Goal: Communication & Community: Share content

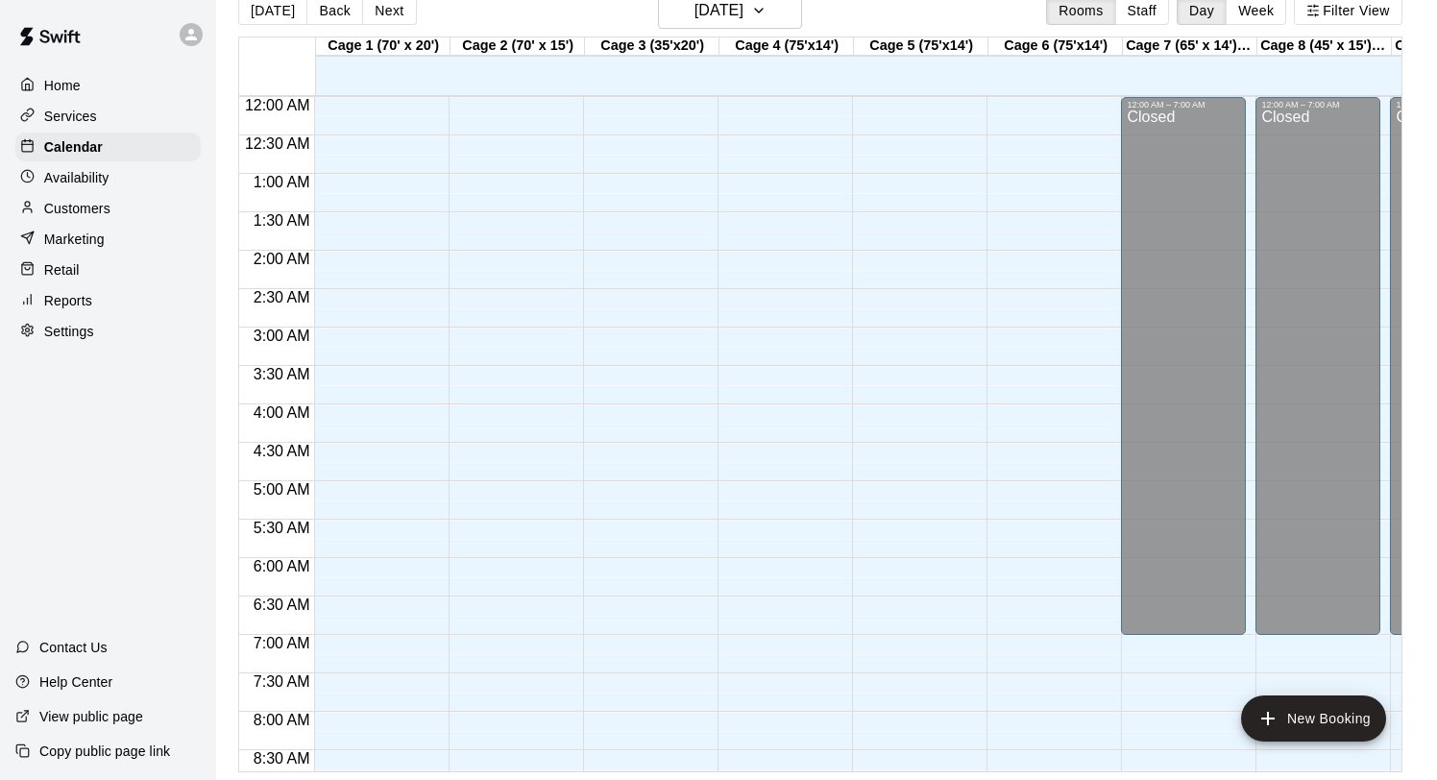
scroll to position [1044, 1]
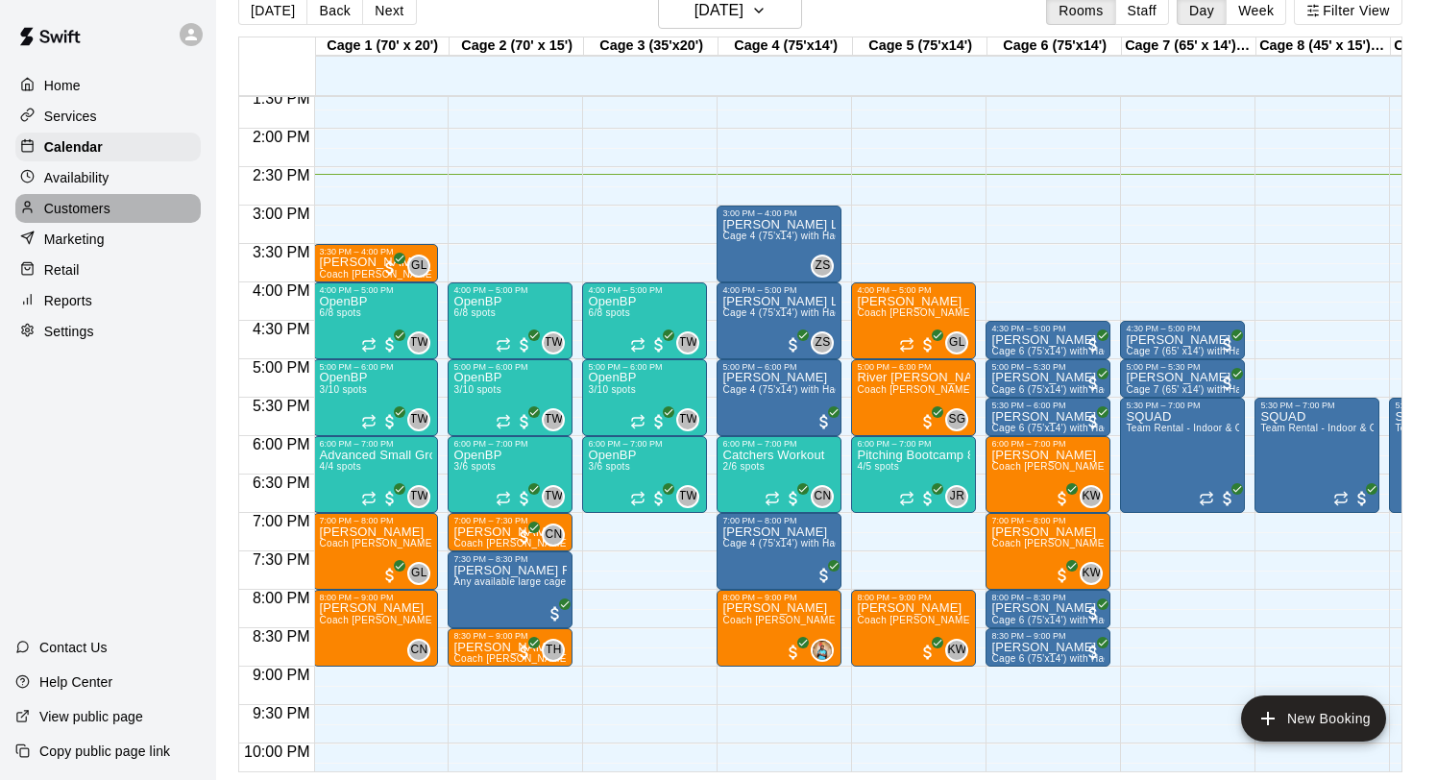
click at [86, 196] on div "Customers" at bounding box center [107, 208] width 185 height 29
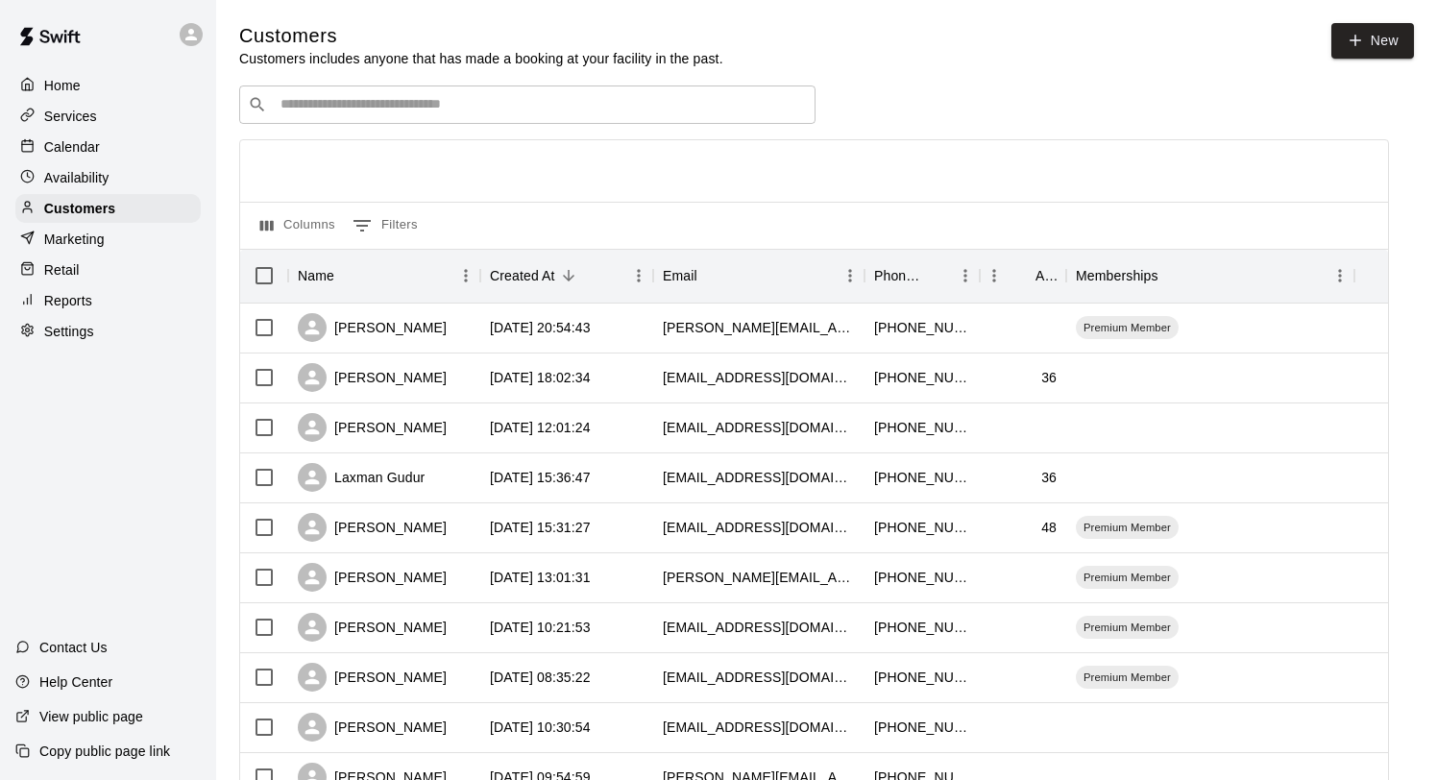
click at [94, 250] on div "Marketing" at bounding box center [107, 239] width 185 height 29
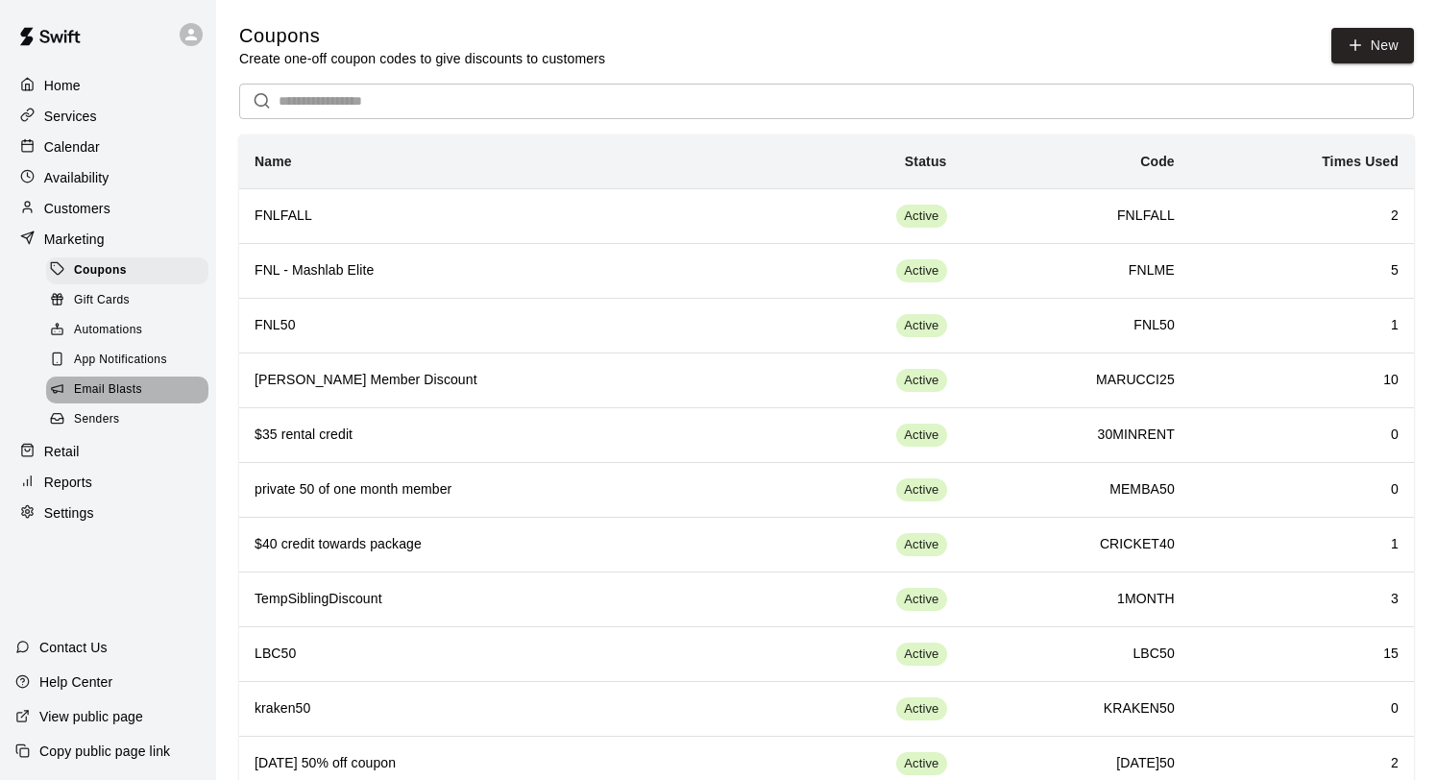
click at [131, 385] on span "Email Blasts" at bounding box center [108, 389] width 68 height 19
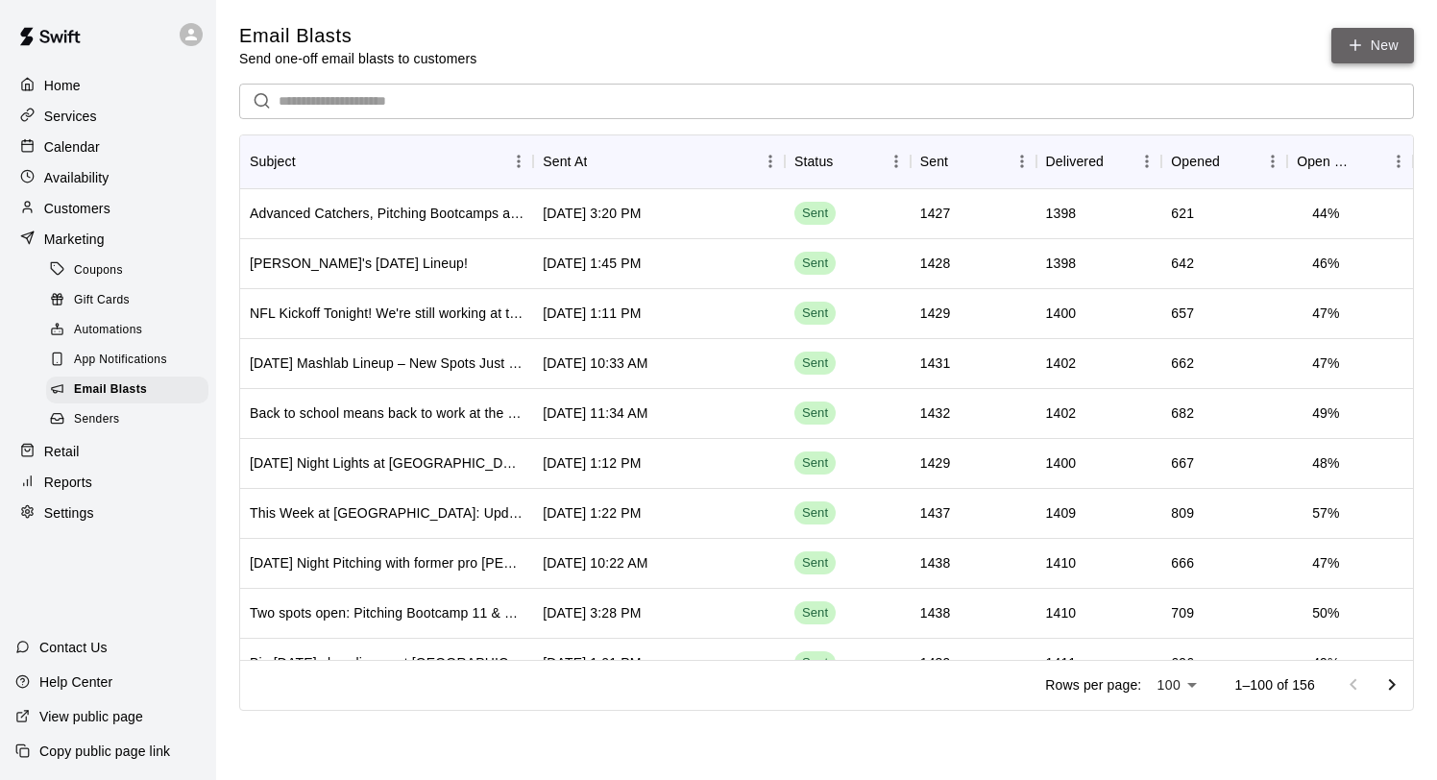
click at [1362, 35] on link "New" at bounding box center [1372, 46] width 83 height 36
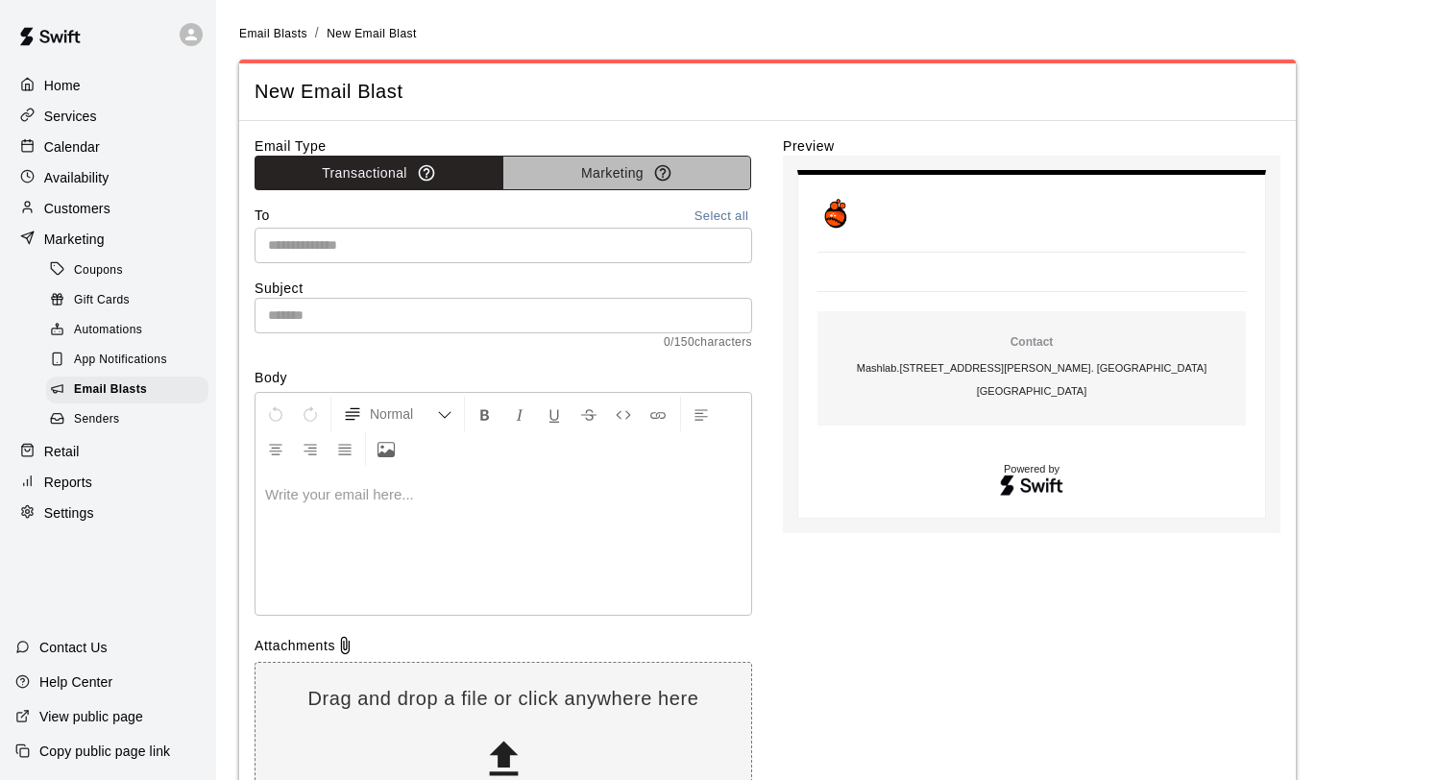
click at [599, 169] on button "Marketing" at bounding box center [626, 174] width 249 height 36
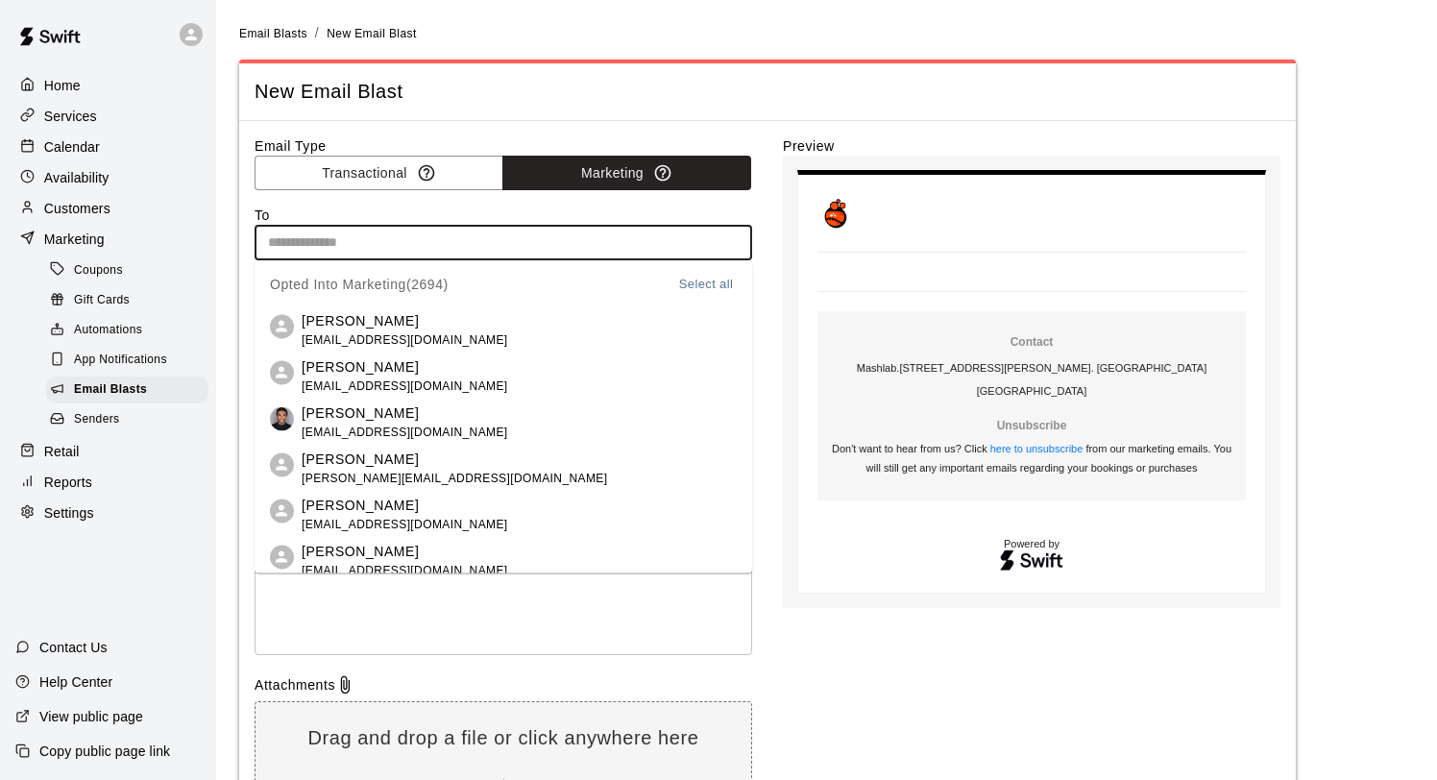
click at [440, 245] on input "text" at bounding box center [501, 243] width 483 height 24
click at [699, 284] on button "Select all" at bounding box center [705, 284] width 61 height 22
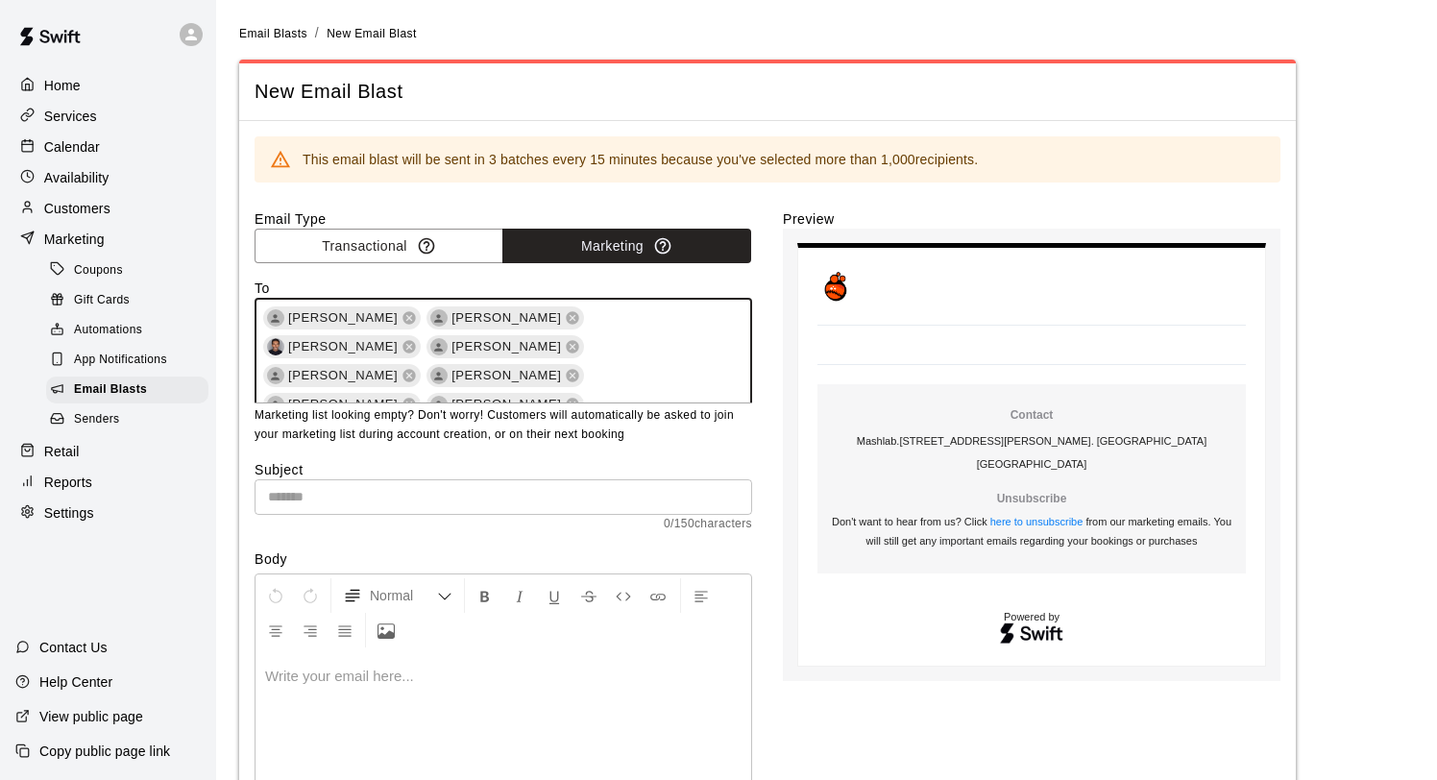
scroll to position [26849, 0]
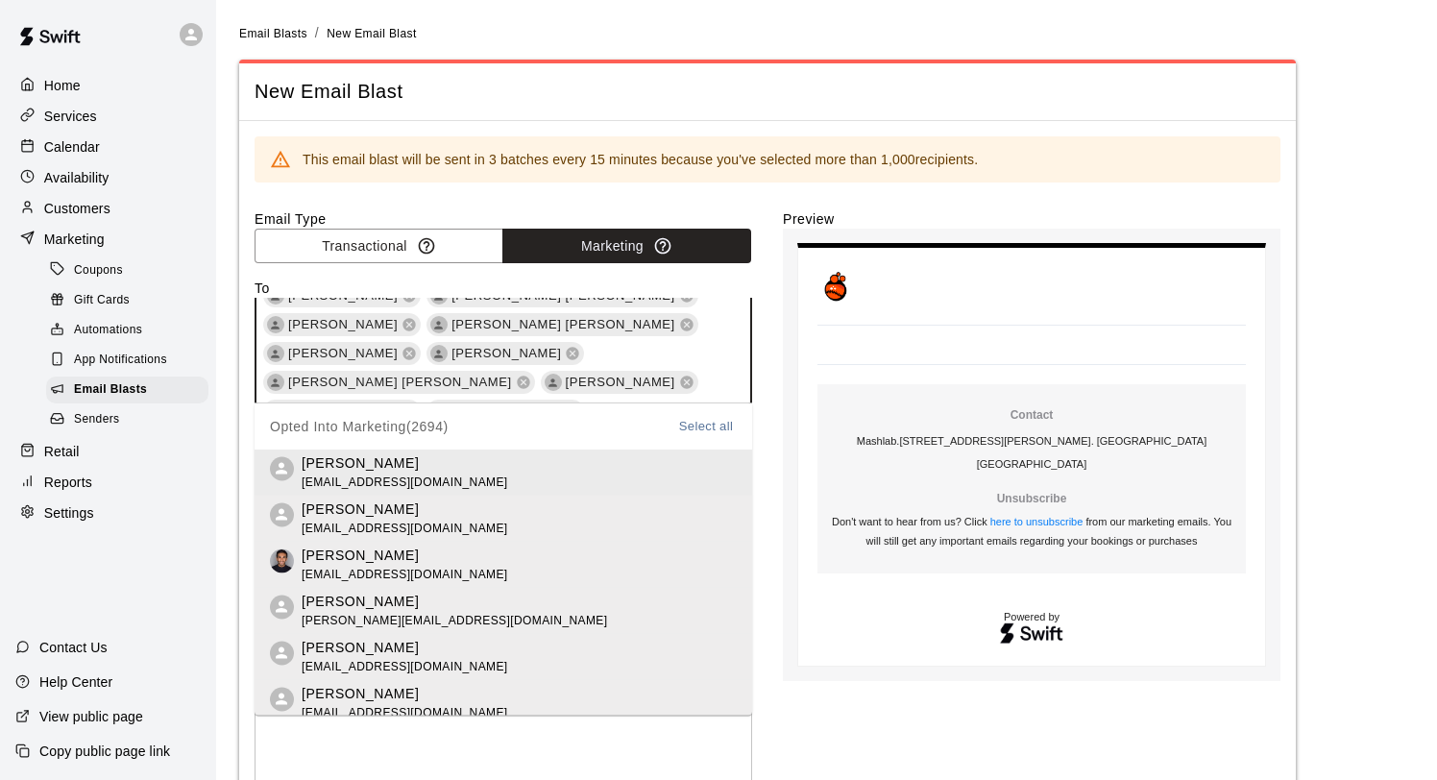
click at [768, 395] on div "Email Type Transactional Marketing To [PERSON_NAME] [PERSON_NAME] [PERSON_NAME]…" at bounding box center [768, 608] width 1026 height 798
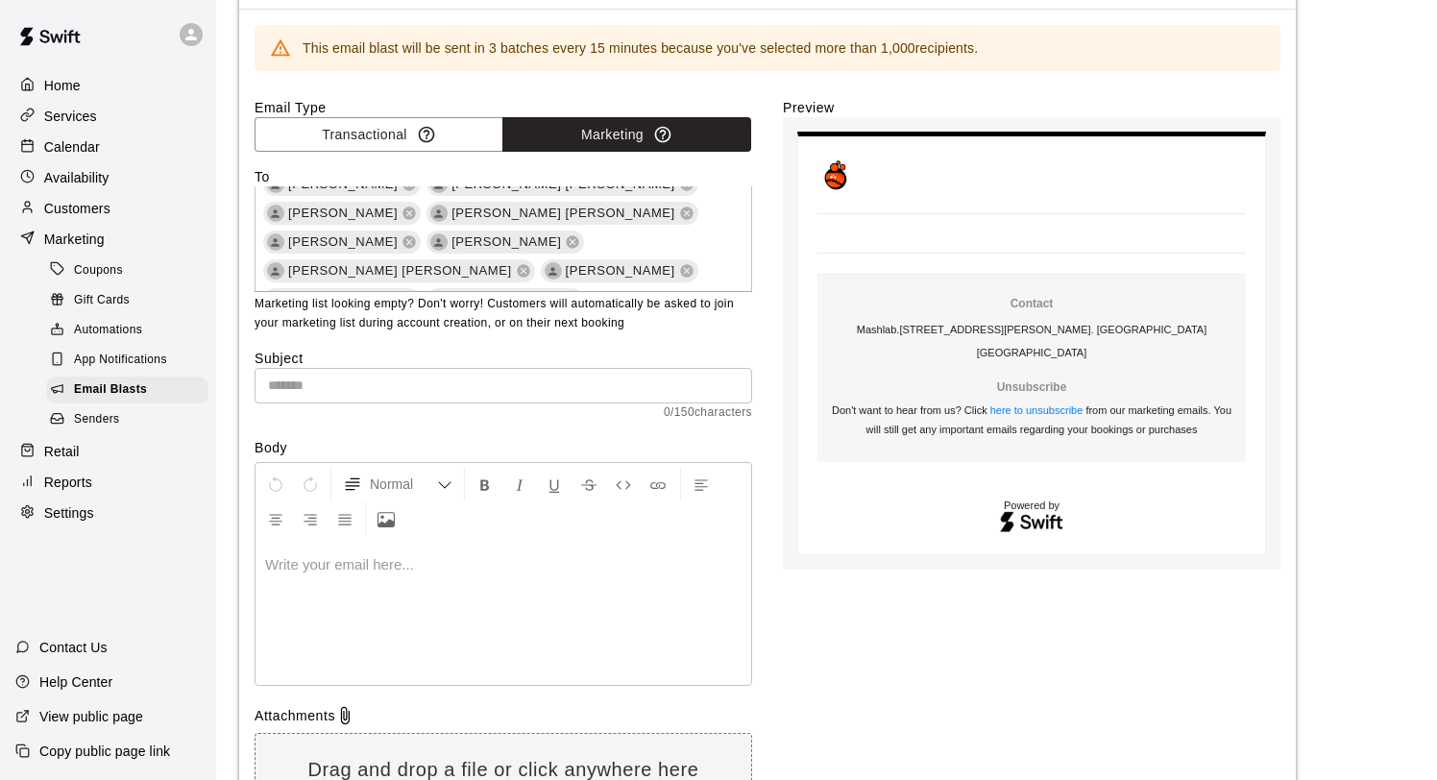
scroll to position [135, 0]
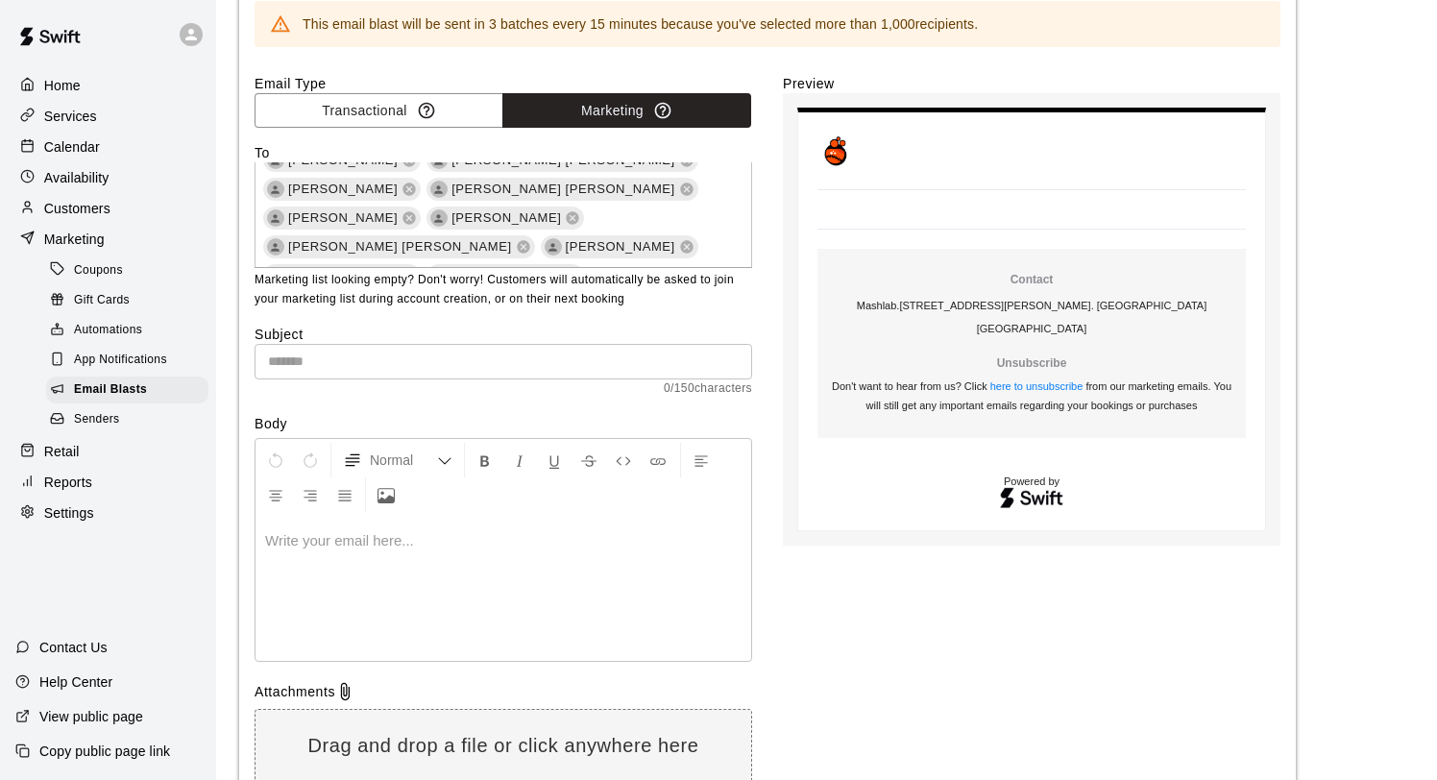
click at [545, 349] on input "text" at bounding box center [504, 362] width 498 height 36
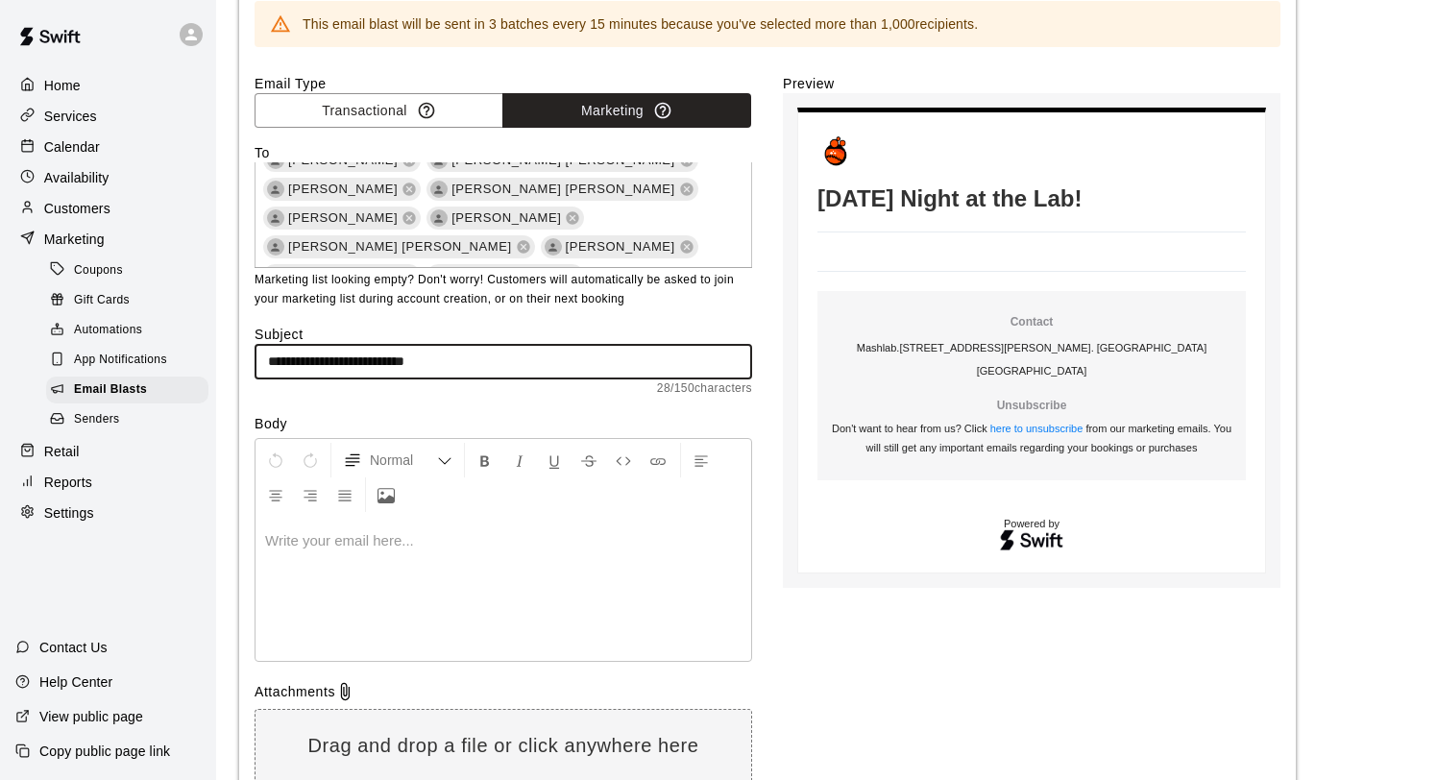
type input "**********"
click at [439, 609] on div at bounding box center [503, 589] width 496 height 144
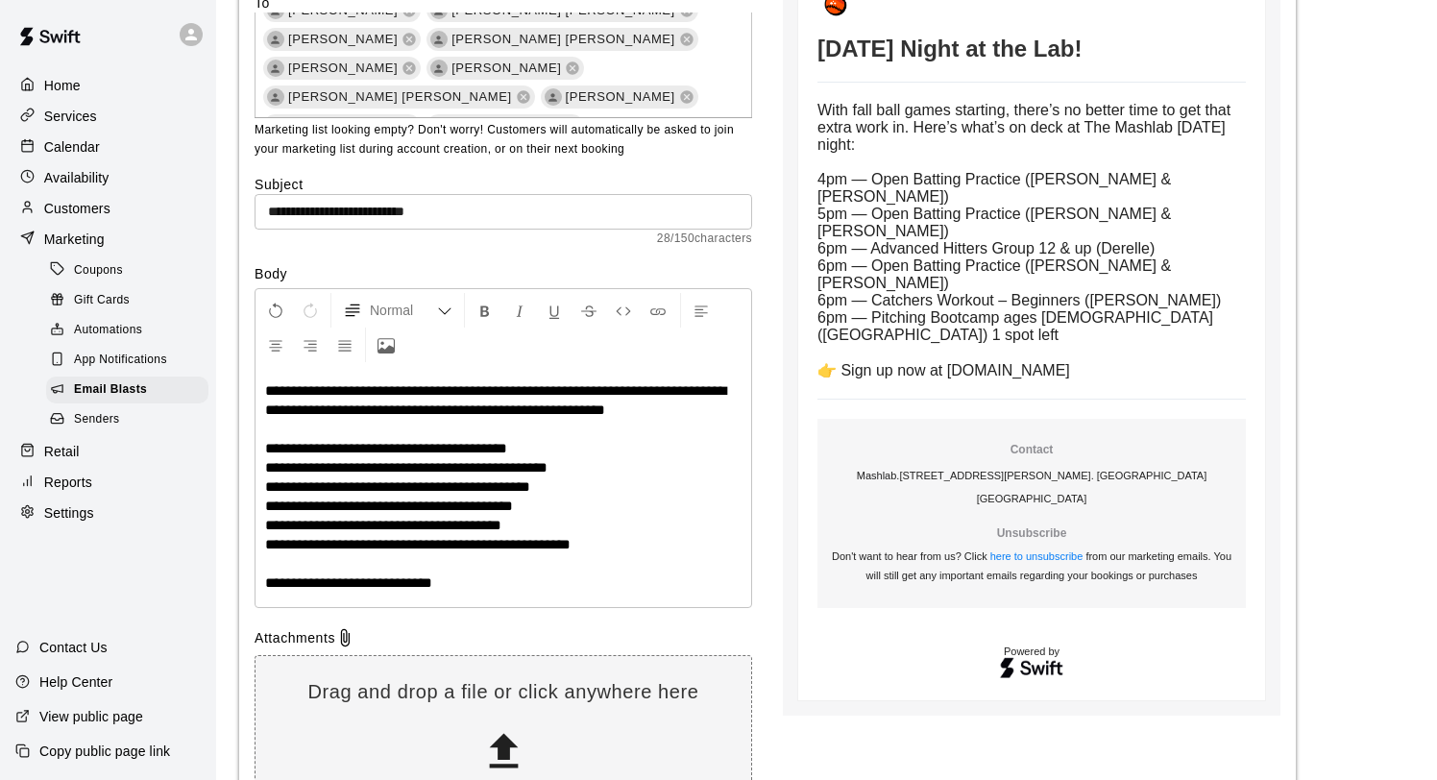
scroll to position [286, 0]
click at [501, 589] on p "**********" at bounding box center [503, 485] width 476 height 211
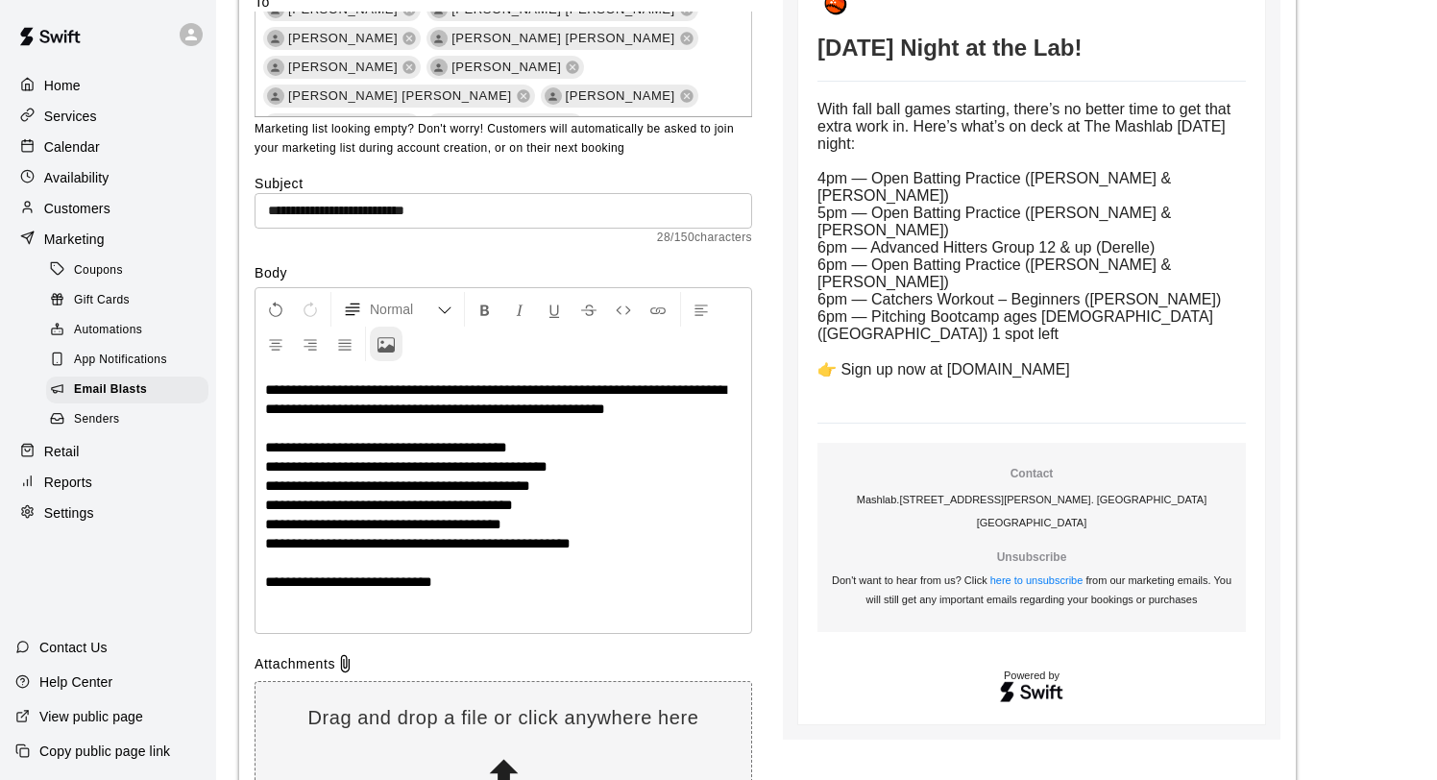
click at [387, 345] on icon "Upload Image" at bounding box center [385, 344] width 17 height 17
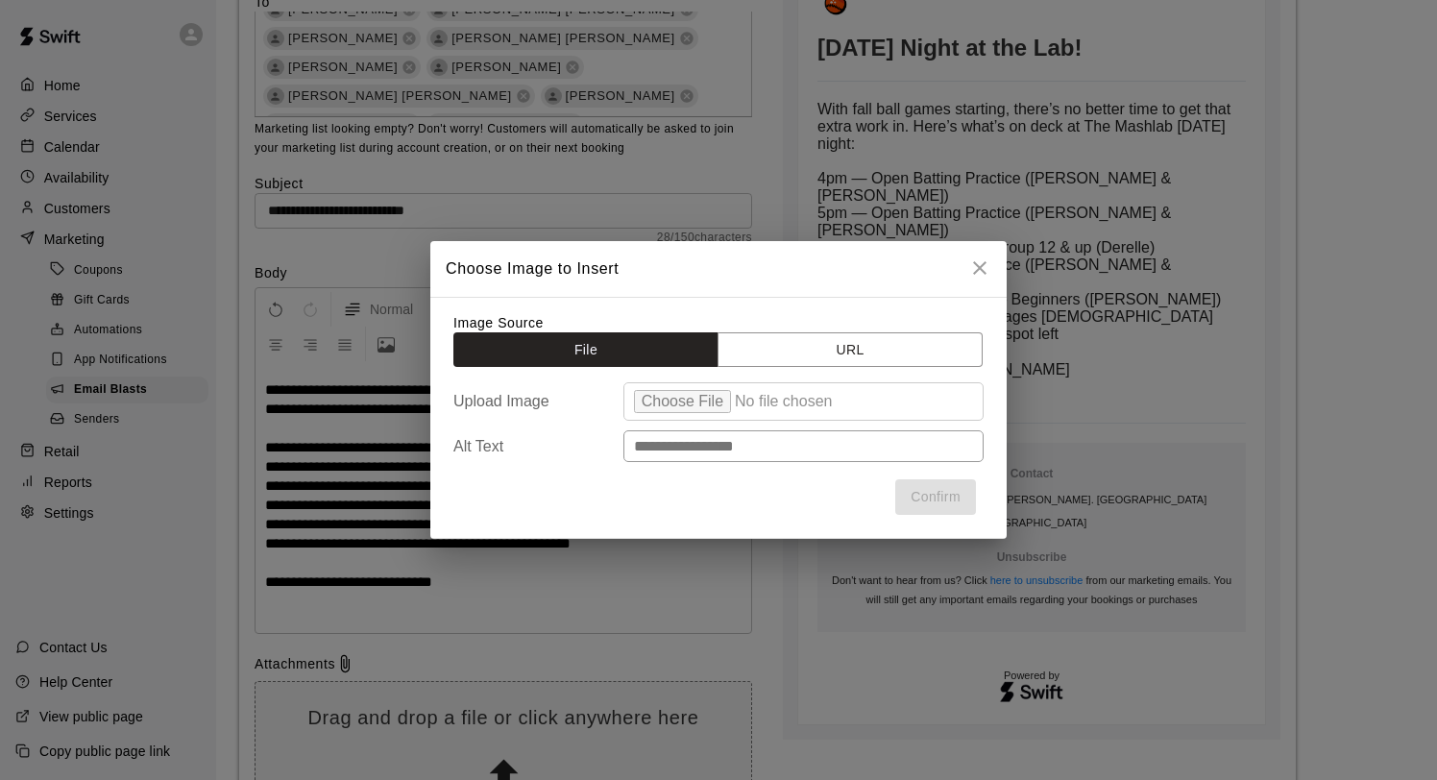
click at [714, 400] on input "file" at bounding box center [803, 401] width 360 height 38
type input "**********"
click at [924, 493] on button "Confirm" at bounding box center [935, 497] width 81 height 36
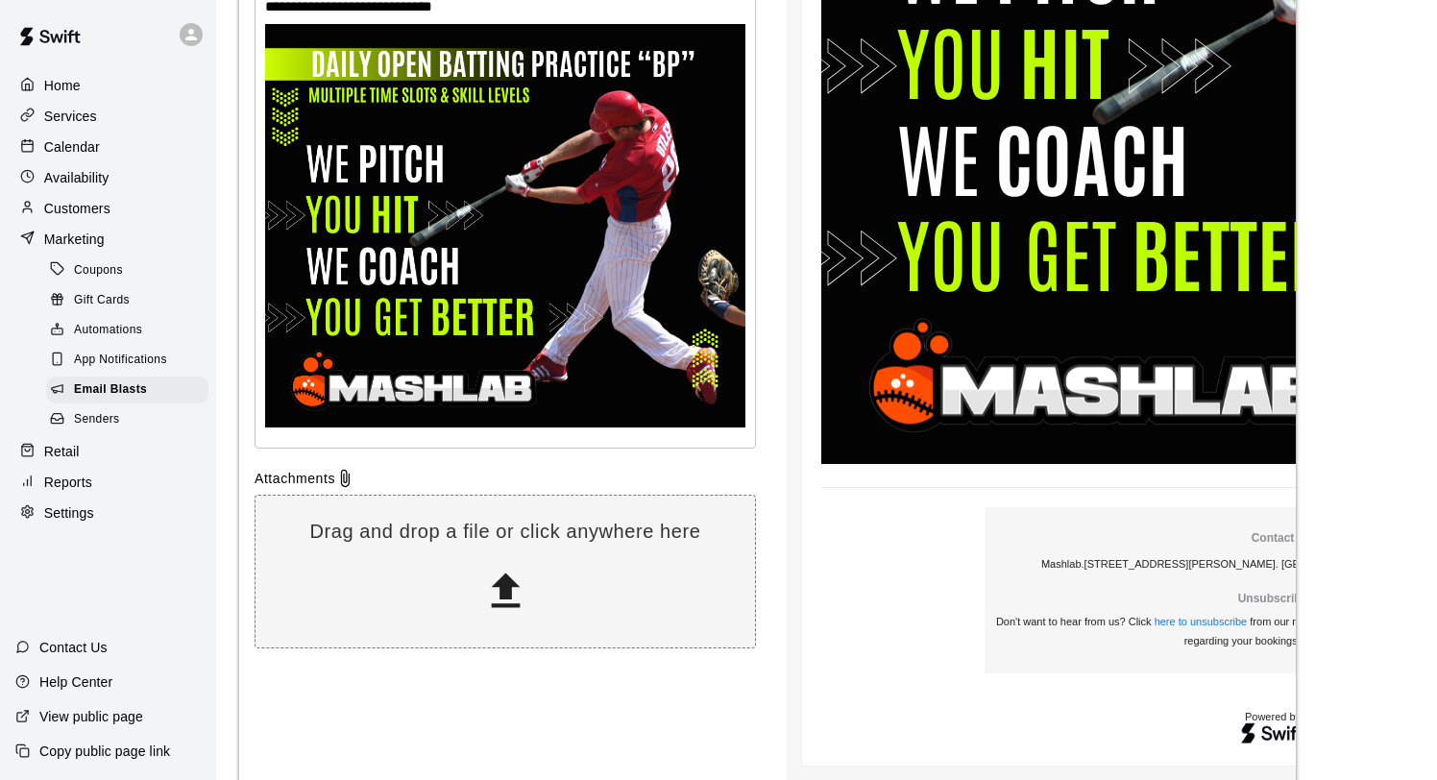
scroll to position [995, 0]
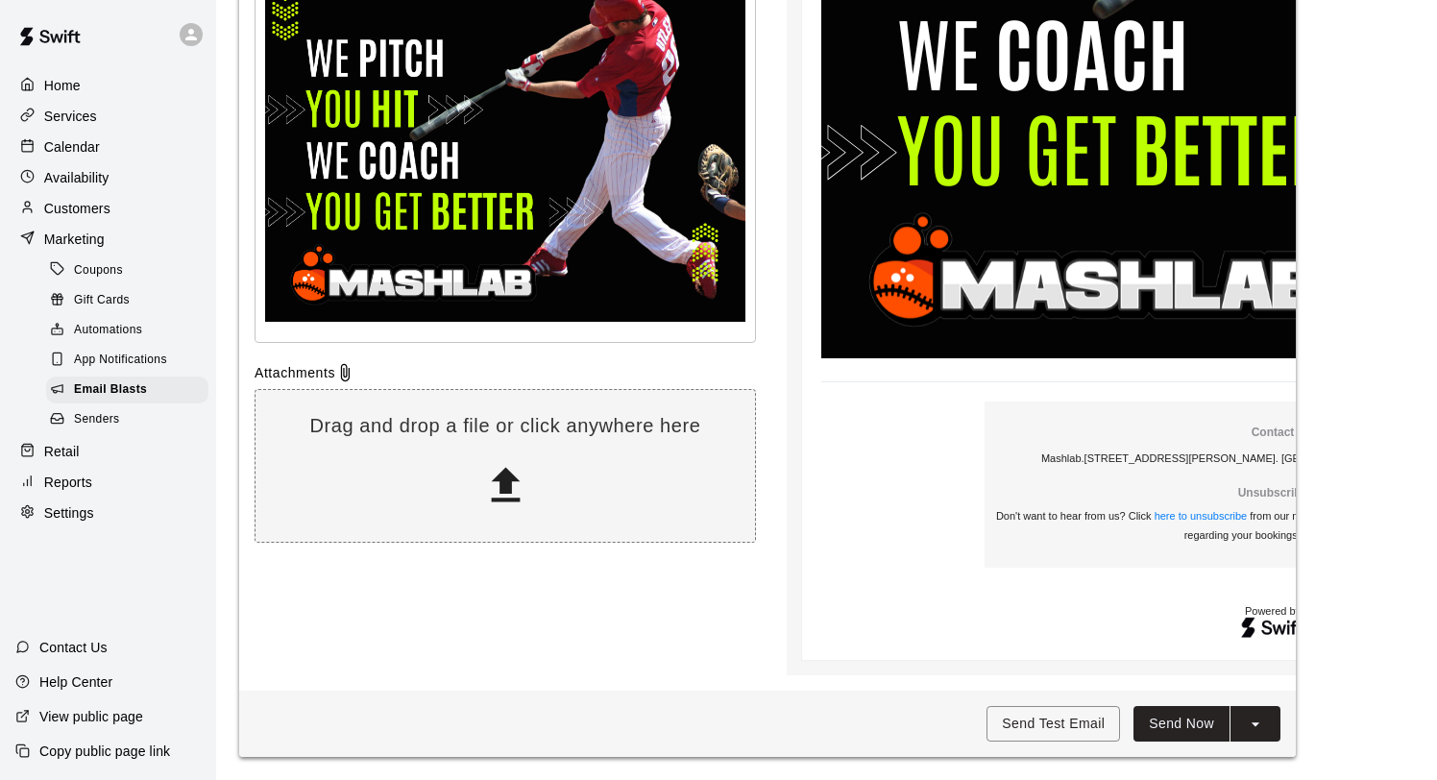
click at [1179, 726] on button "Send Now" at bounding box center [1181, 724] width 96 height 36
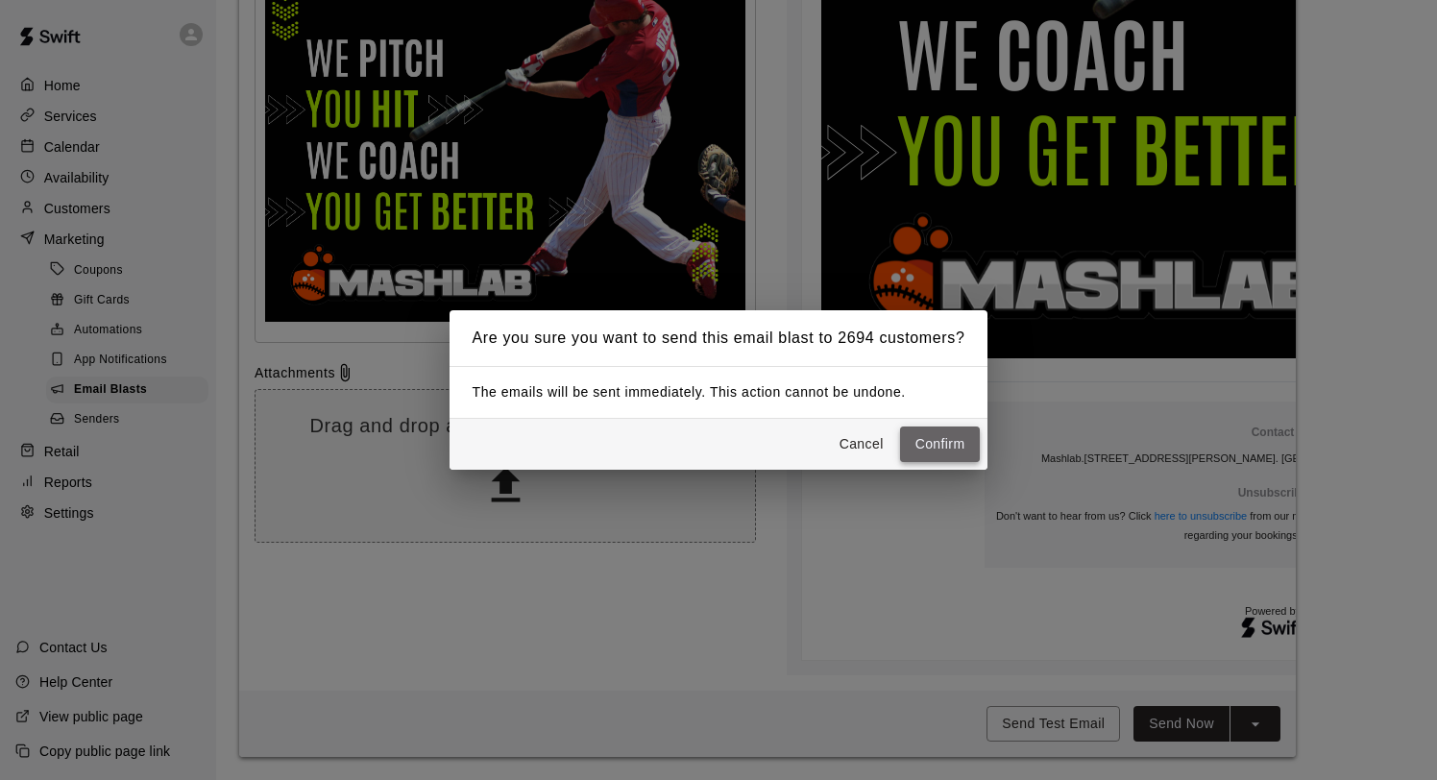
click at [925, 446] on button "Confirm" at bounding box center [940, 444] width 81 height 36
